Goal: Complete application form

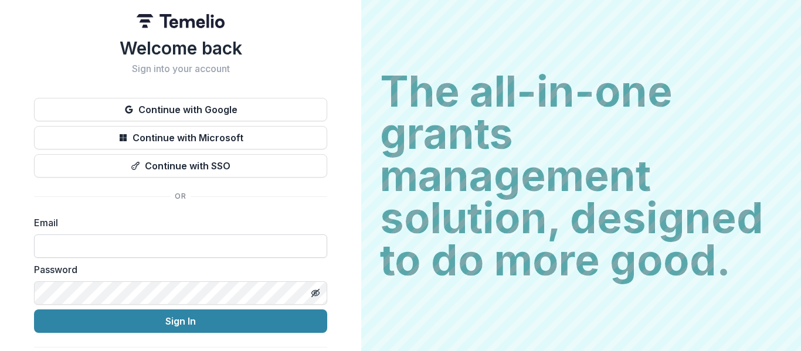
click at [192, 238] on input at bounding box center [180, 246] width 293 height 23
type input "**********"
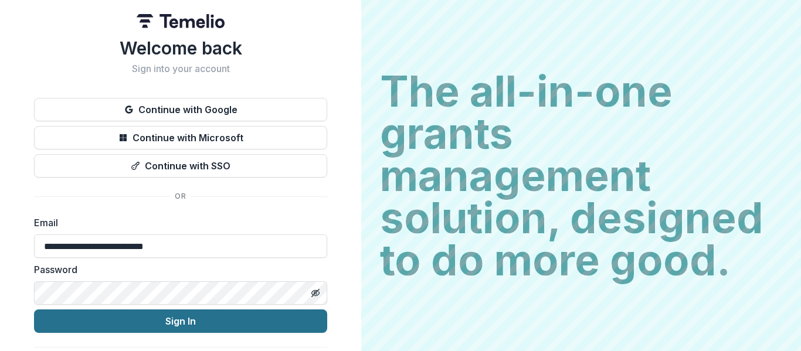
click at [228, 321] on button "Sign In" at bounding box center [180, 321] width 293 height 23
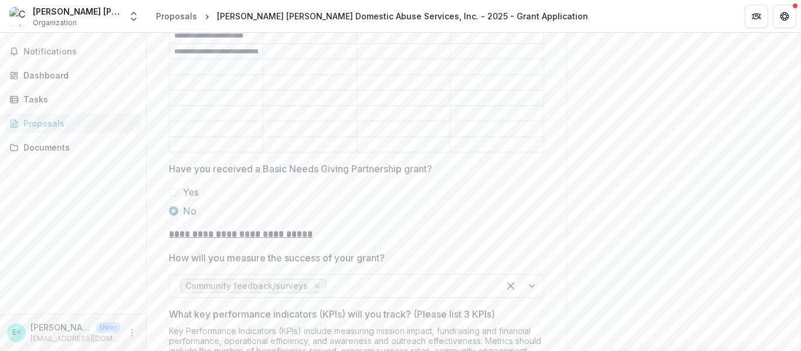
scroll to position [2923, 0]
click at [172, 187] on span at bounding box center [173, 191] width 9 height 9
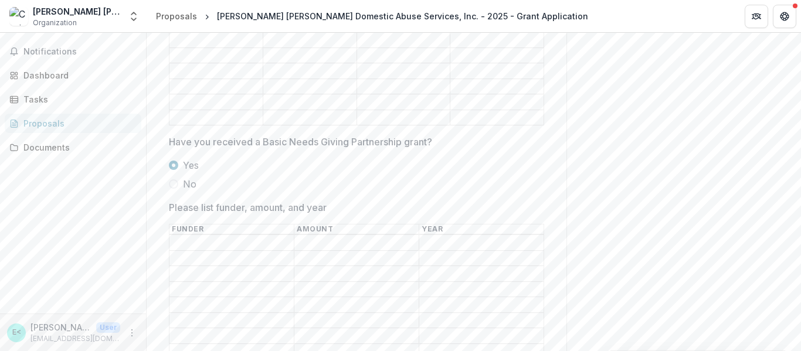
scroll to position [2965, 0]
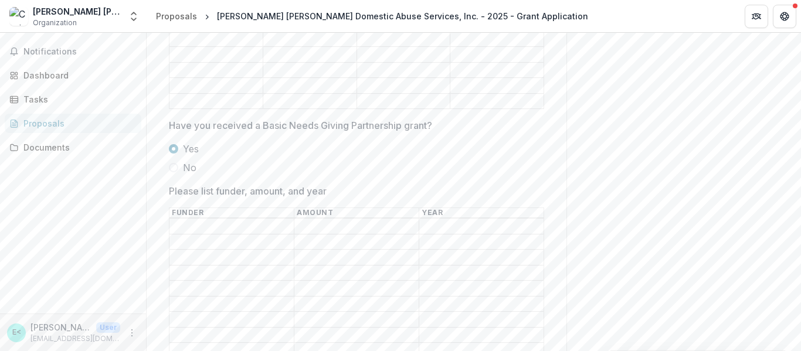
click at [172, 163] on span at bounding box center [173, 167] width 9 height 9
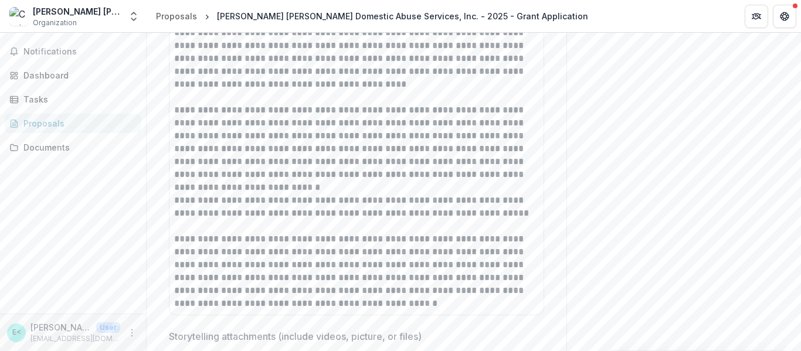
scroll to position [4016, 0]
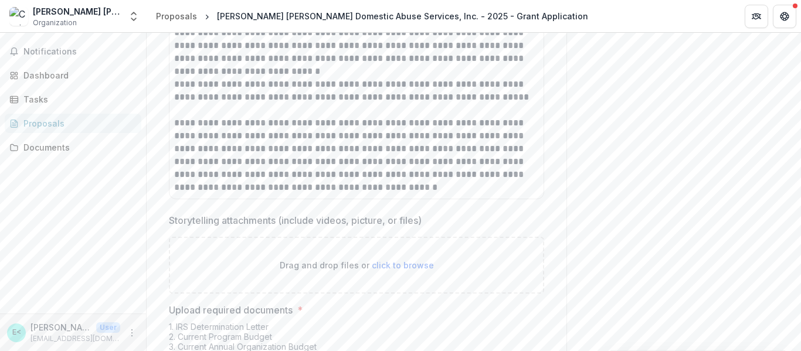
click at [382, 261] on span "click to browse" at bounding box center [403, 266] width 62 height 10
type input "**********"
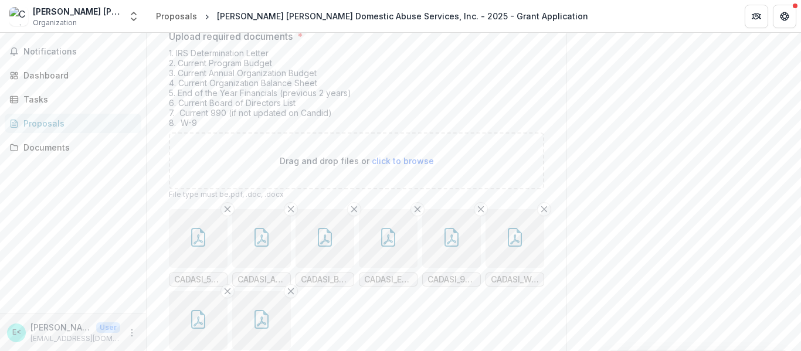
scroll to position [4419, 0]
